Goal: Task Accomplishment & Management: Use online tool/utility

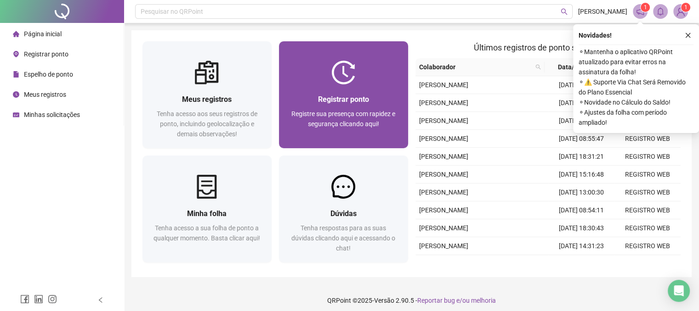
click at [364, 100] on span "Registrar ponto" at bounding box center [343, 99] width 51 height 9
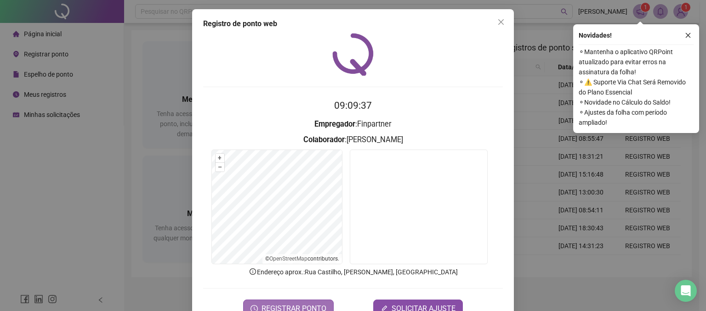
click at [286, 304] on span "REGISTRAR PONTO" at bounding box center [293, 309] width 65 height 11
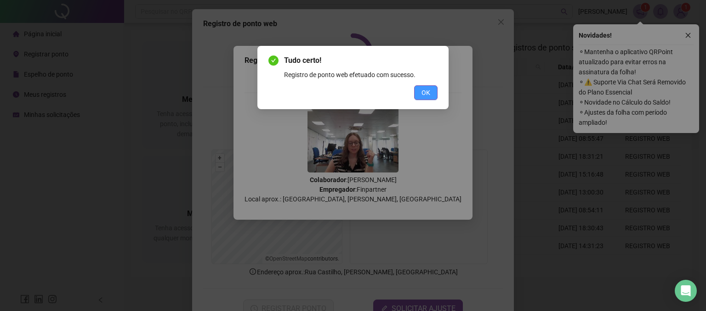
click at [430, 93] on button "OK" at bounding box center [425, 92] width 23 height 15
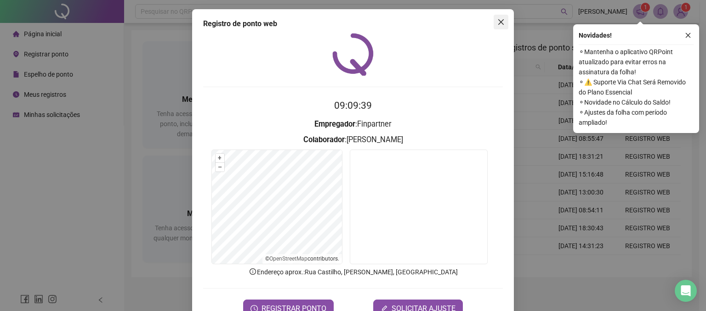
click at [493, 24] on span "Close" at bounding box center [500, 21] width 15 height 7
